Goal: Use online tool/utility: Utilize a website feature to perform a specific function

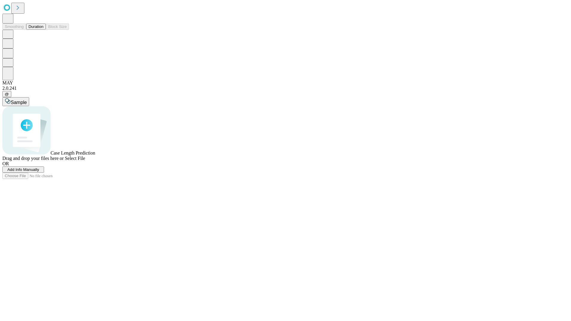
click at [85, 161] on span "Select File" at bounding box center [75, 158] width 20 height 5
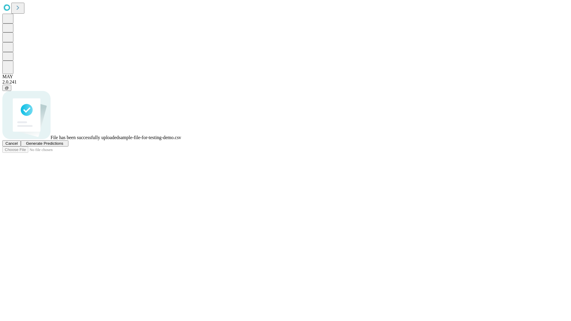
click at [63, 146] on span "Generate Predictions" at bounding box center [44, 143] width 37 height 4
